Goal: Task Accomplishment & Management: Use online tool/utility

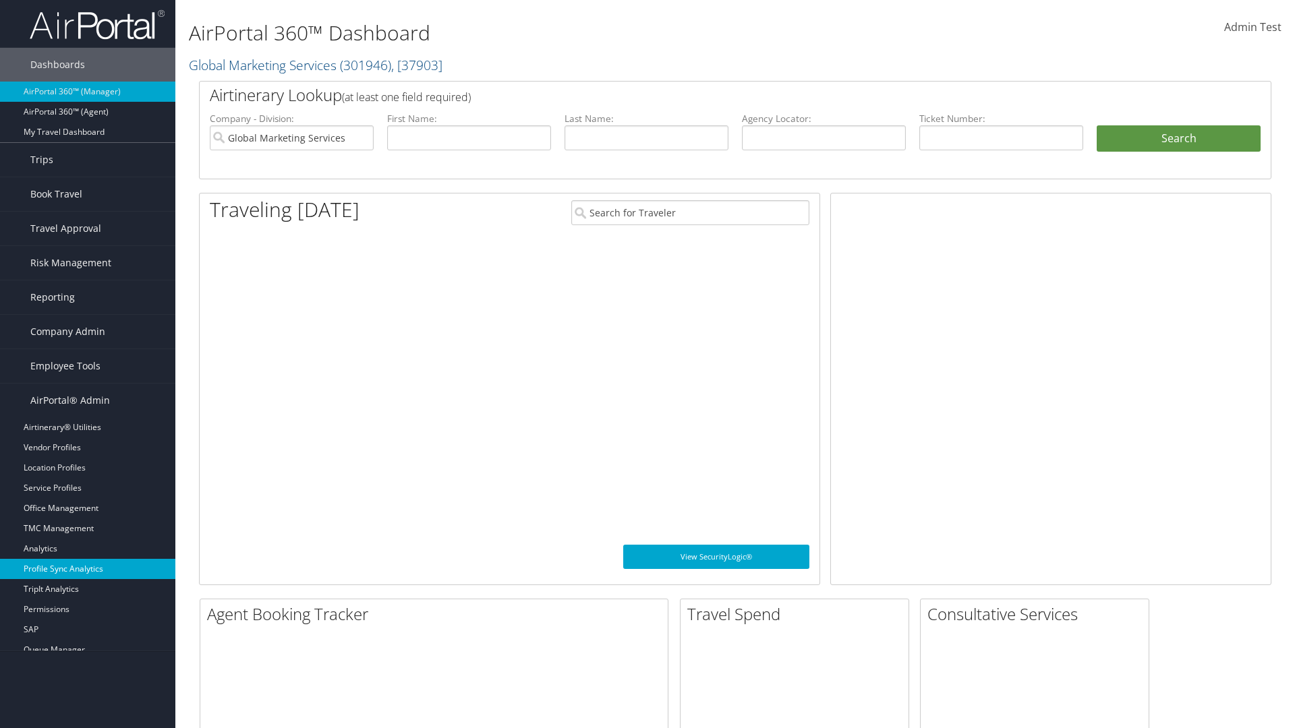
click at [88, 560] on link "Profile Sync Analytics" at bounding box center [87, 569] width 175 height 20
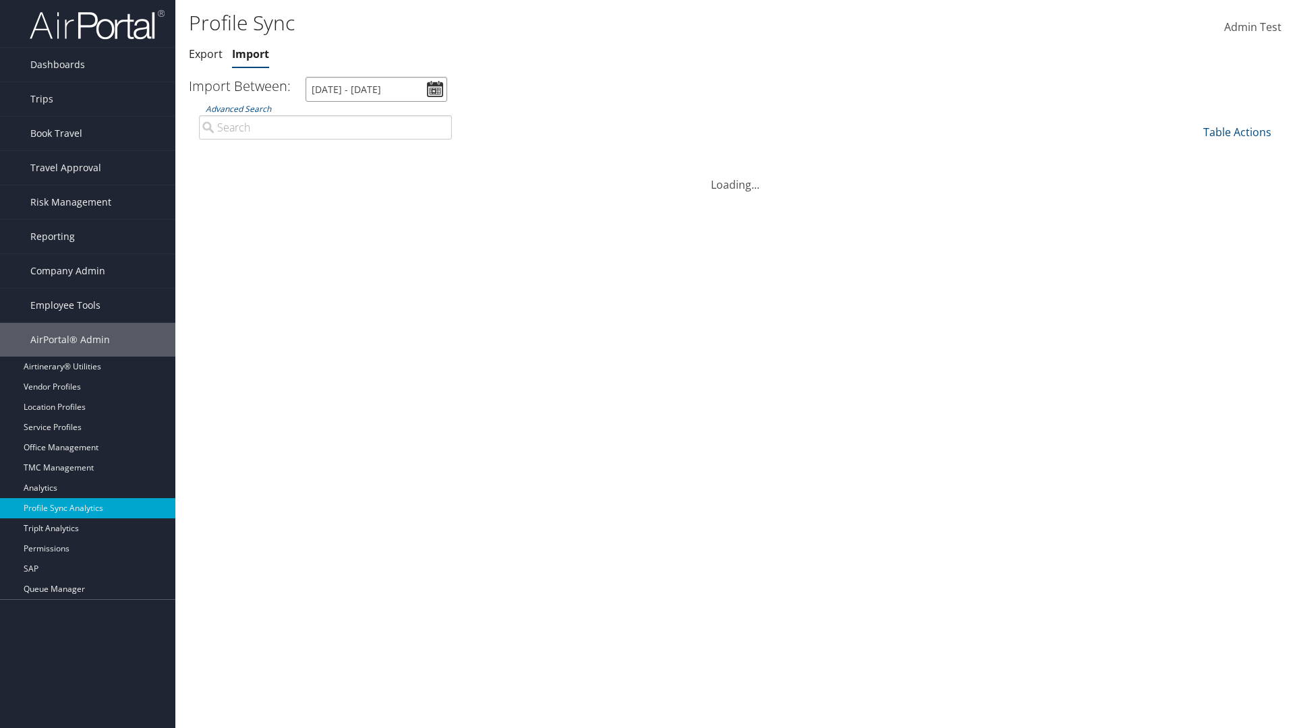
click at [376, 89] on input "[DATE] - [DATE]" at bounding box center [377, 89] width 142 height 25
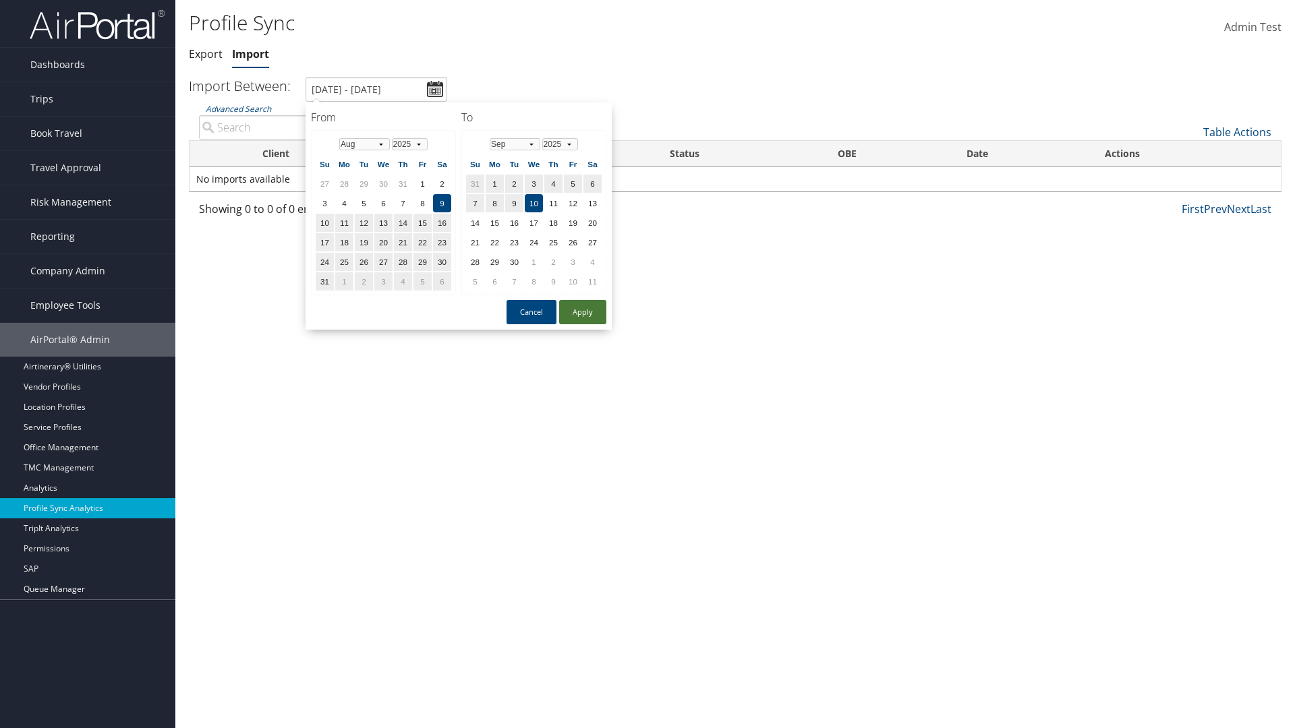
click at [583, 312] on button "Apply" at bounding box center [582, 312] width 47 height 24
type input "[DATE] - [DATE]"
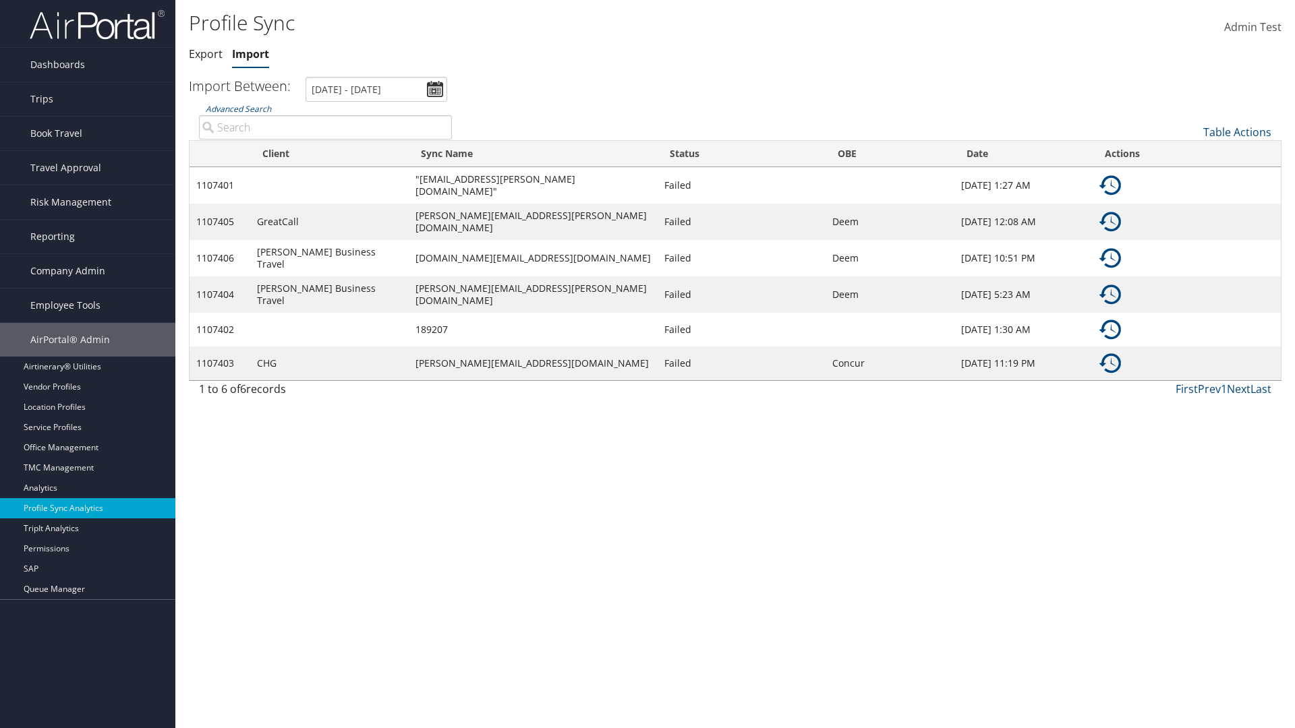
type input "GreatCall"
